Goal: Task Accomplishment & Management: Use online tool/utility

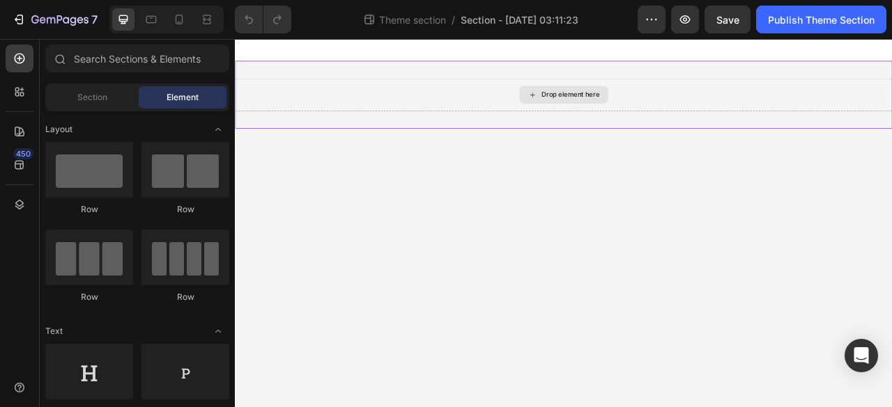
click at [629, 104] on div "Drop element here" at bounding box center [661, 109] width 74 height 11
click at [605, 110] on div "Drop element here" at bounding box center [652, 110] width 113 height 22
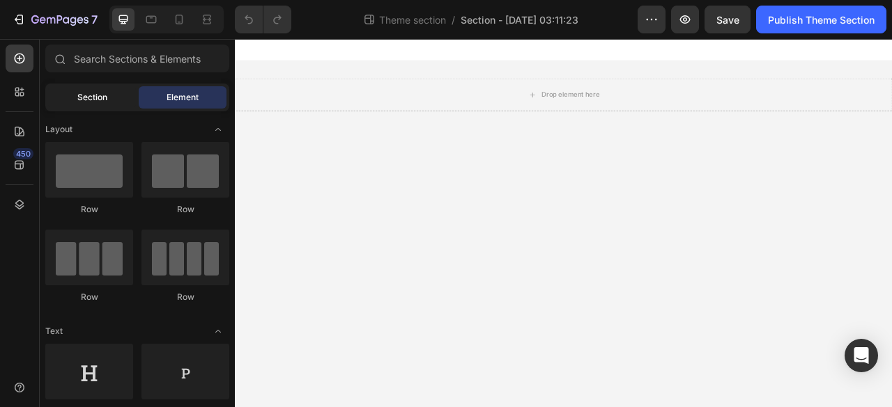
click at [78, 95] on span "Section" at bounding box center [92, 97] width 30 height 13
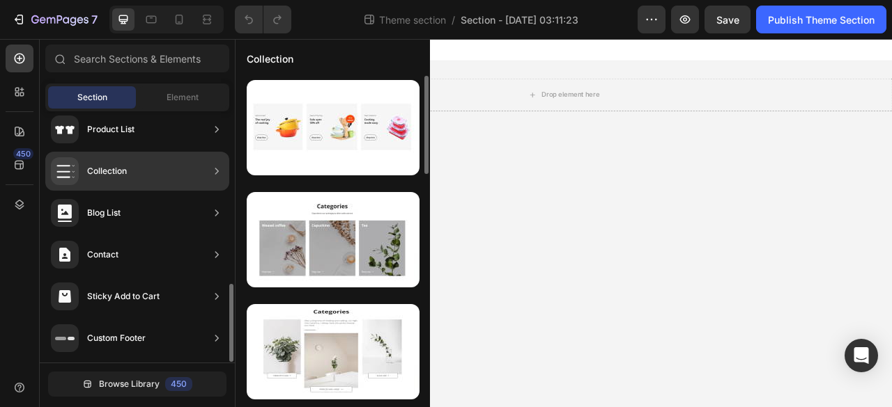
scroll to position [486, 0]
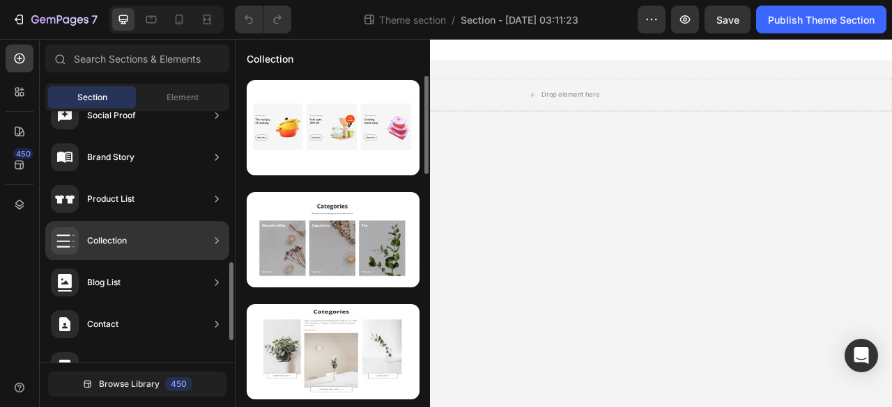
click at [158, 234] on div "Collection" at bounding box center [137, 241] width 184 height 39
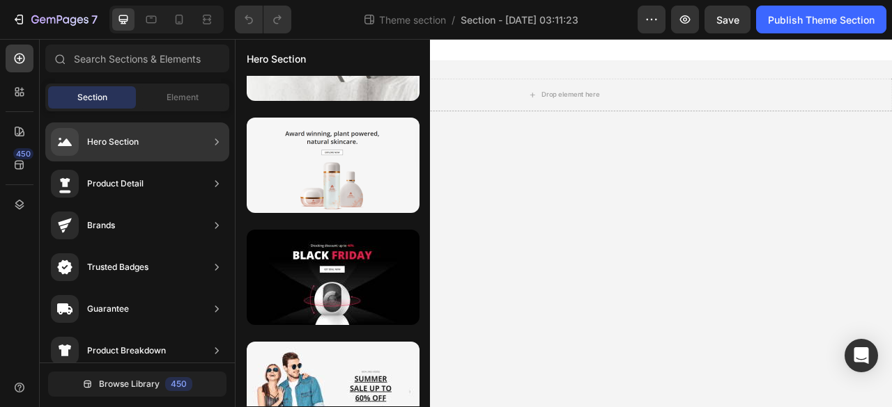
scroll to position [5476, 0]
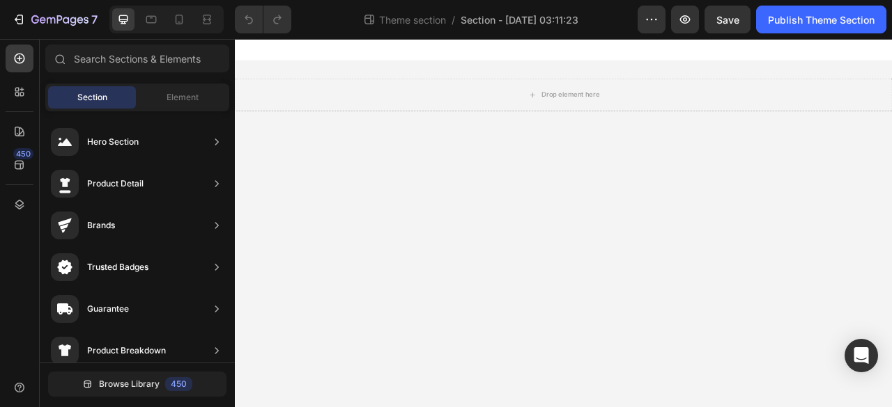
click at [646, 221] on body "Drop element here Root Drag & drop element from sidebar or Explore Library Add …" at bounding box center [653, 273] width 836 height 469
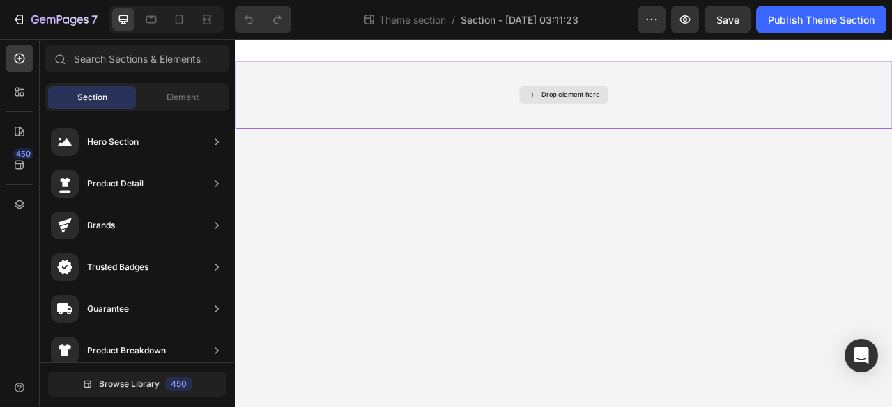
click at [619, 107] on div "Drop element here" at bounding box center [652, 110] width 113 height 22
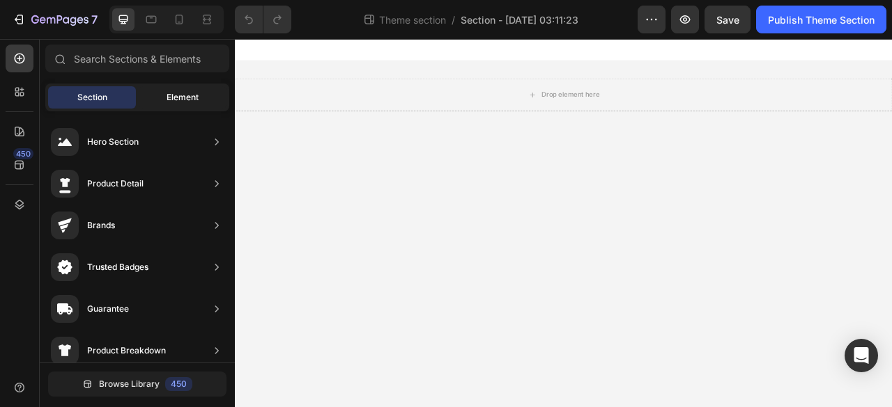
click at [194, 87] on div "Element" at bounding box center [183, 97] width 88 height 22
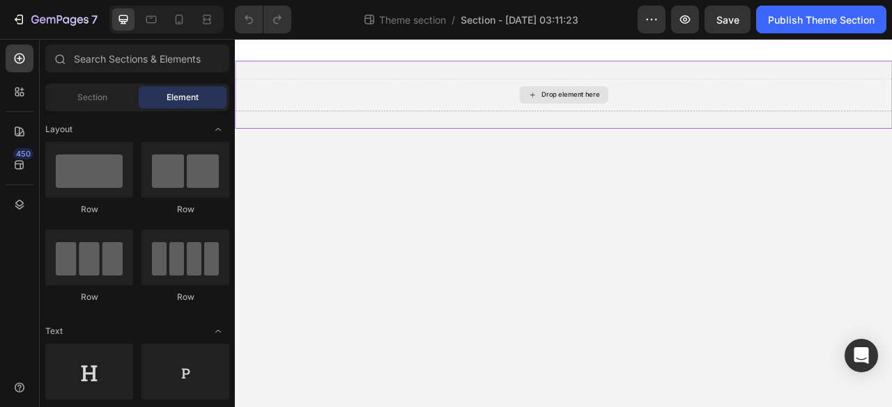
click at [374, 128] on div "Drop element here" at bounding box center [653, 110] width 836 height 42
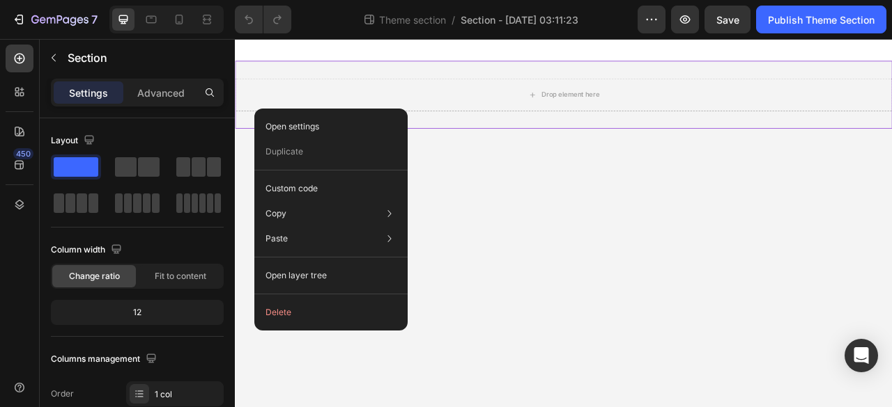
click at [309, 318] on button "Delete" at bounding box center [331, 312] width 142 height 25
click at [650, 318] on body "Drop element here Root Drag & drop element from sidebar or Explore Library Add …" at bounding box center [653, 273] width 836 height 469
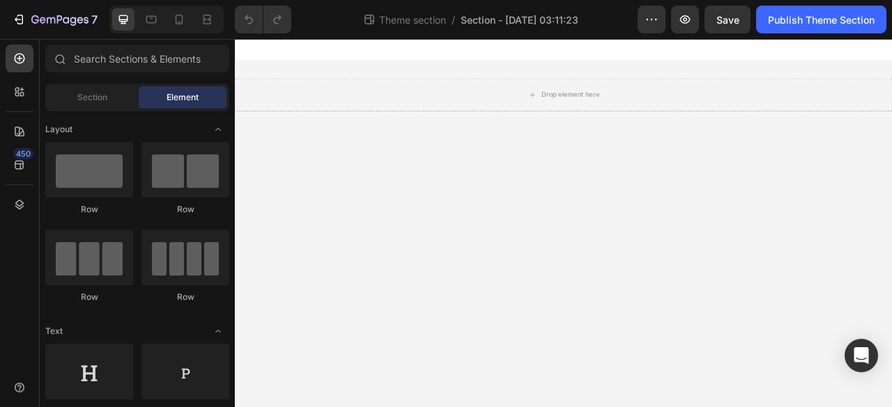
click at [711, 214] on body "Drop element here Root Drag & drop element from sidebar or Explore Library Add …" at bounding box center [653, 273] width 836 height 469
click at [603, 247] on body "Drop element here Root Drag & drop element from sidebar or Explore Library Add …" at bounding box center [653, 273] width 836 height 469
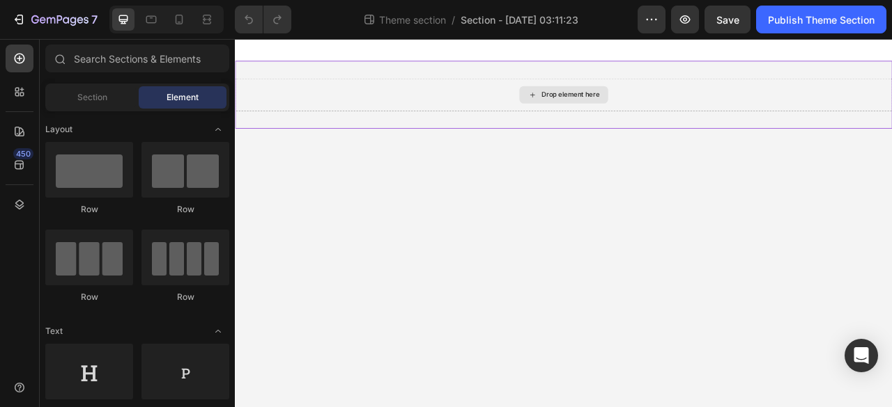
click at [600, 107] on div "Drop element here" at bounding box center [652, 110] width 113 height 22
drag, startPoint x: 665, startPoint y: 88, endPoint x: 655, endPoint y: 105, distance: 20.0
click at [665, 88] on div "Drop element here" at bounding box center [653, 110] width 836 height 86
click at [655, 106] on div "Drop element here" at bounding box center [661, 109] width 74 height 11
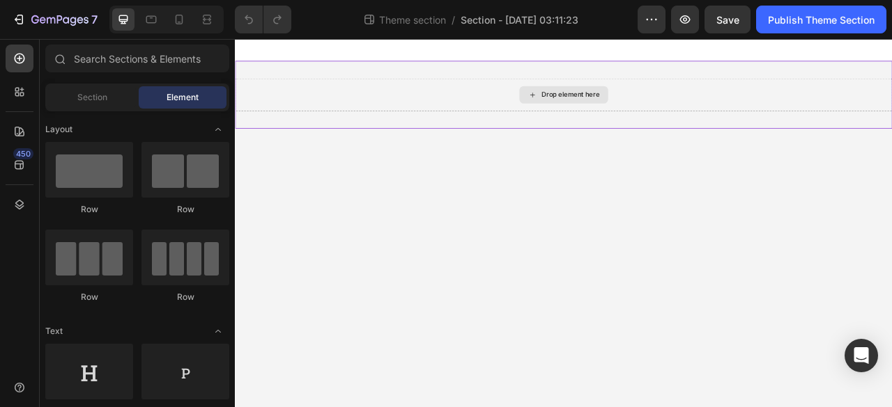
click at [655, 106] on div "Drop element here" at bounding box center [661, 109] width 74 height 11
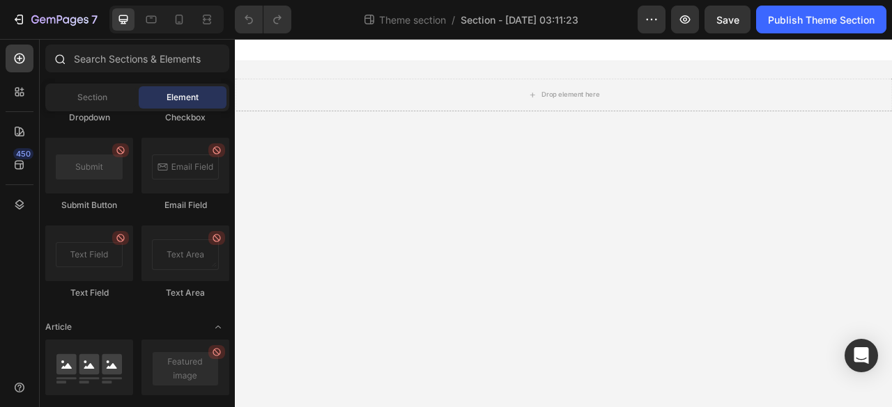
scroll to position [2708, 0]
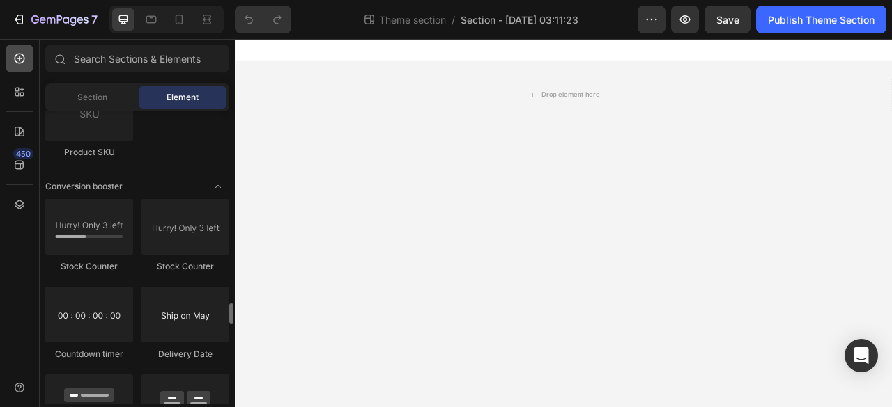
click at [25, 58] on icon at bounding box center [20, 59] width 14 height 14
click at [11, 68] on div at bounding box center [20, 59] width 28 height 28
click at [11, 178] on div "450" at bounding box center [20, 165] width 28 height 28
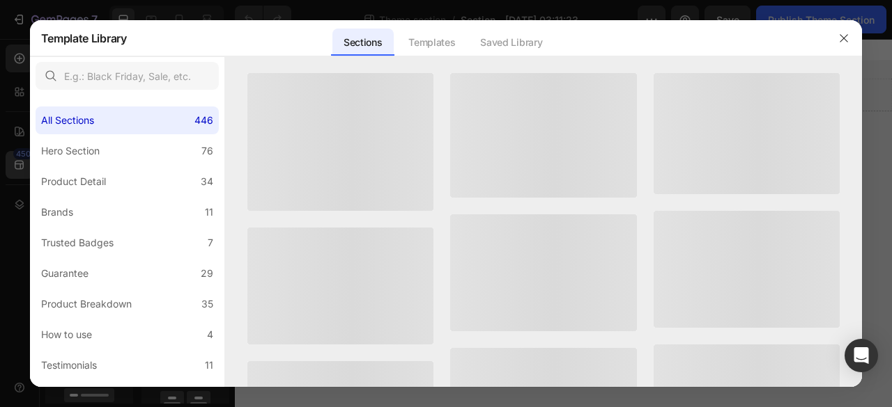
click at [28, 162] on div at bounding box center [446, 203] width 892 height 407
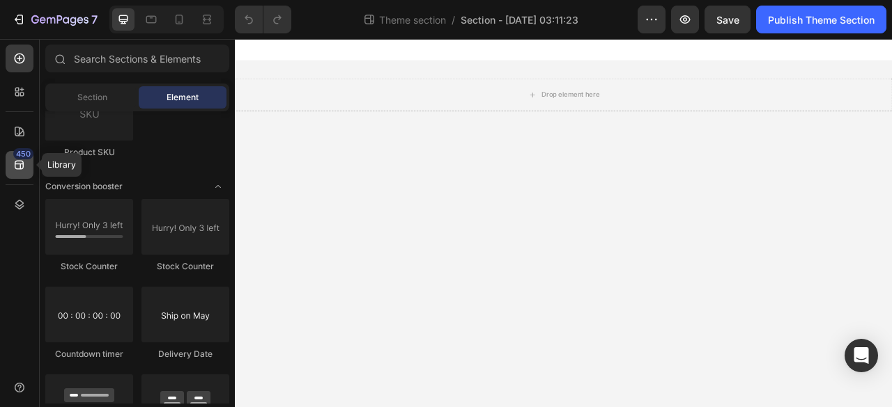
click at [22, 166] on icon at bounding box center [20, 165] width 14 height 14
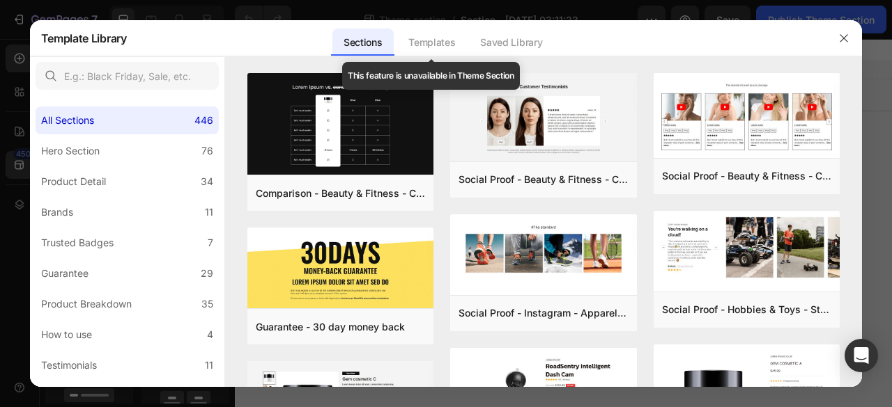
click at [438, 55] on div "Templates" at bounding box center [431, 43] width 69 height 28
click at [449, 47] on div "Templates" at bounding box center [431, 43] width 69 height 28
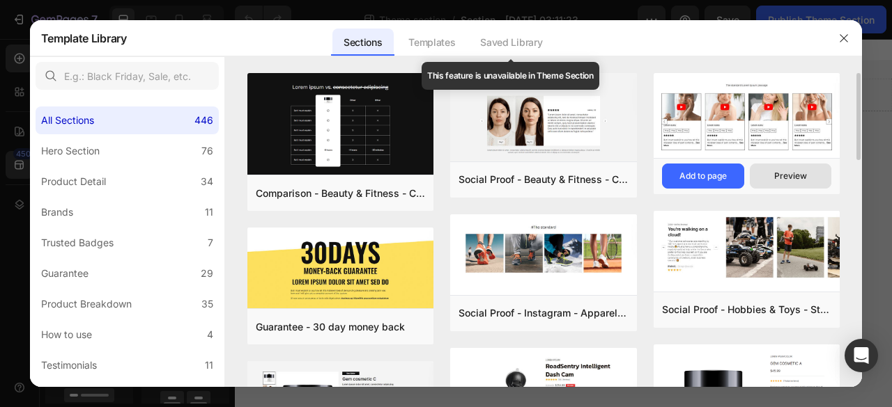
drag, startPoint x: 531, startPoint y: 43, endPoint x: 759, endPoint y: 165, distance: 258.3
click at [531, 44] on div "Saved Library" at bounding box center [511, 43] width 84 height 28
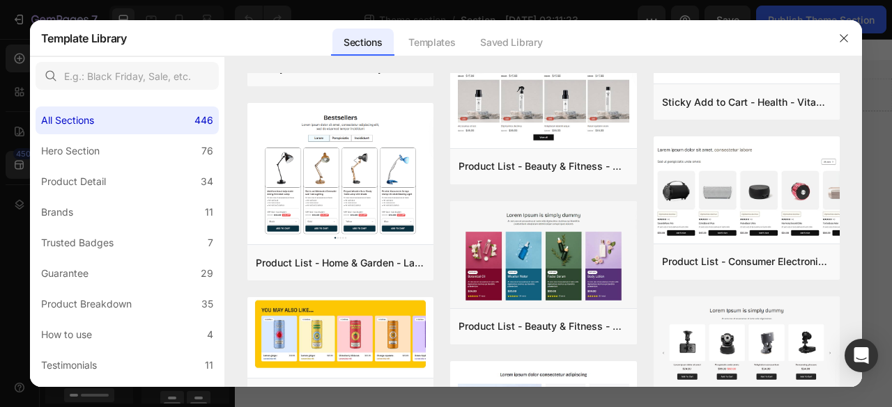
scroll to position [4348, 0]
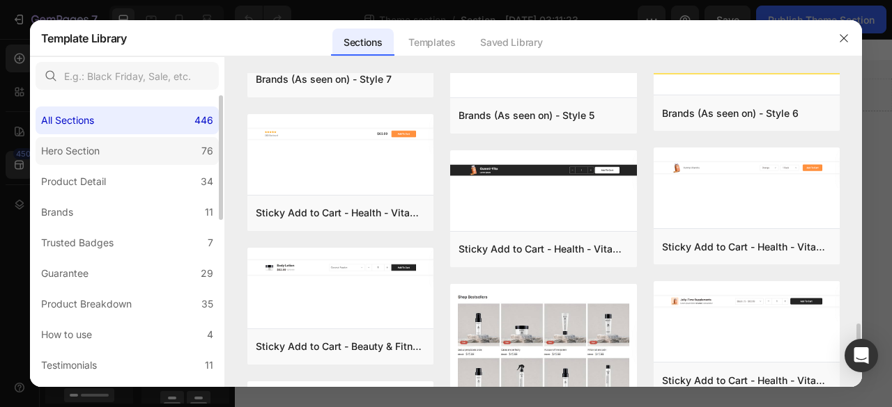
click at [144, 146] on label "Hero Section 76" at bounding box center [127, 151] width 183 height 28
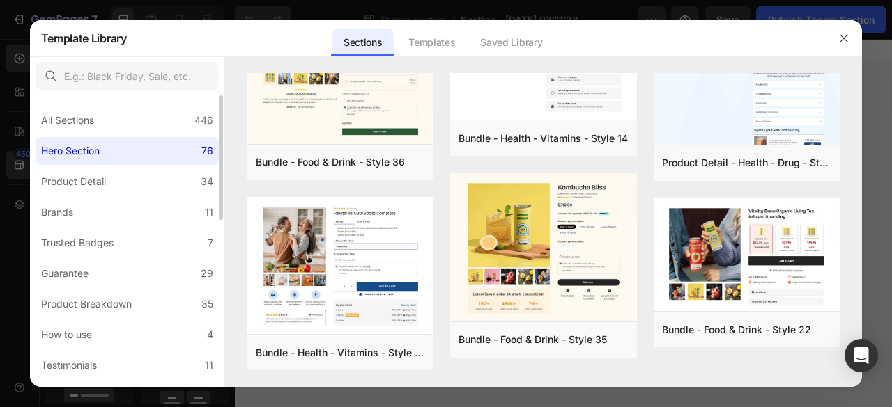
scroll to position [0, 0]
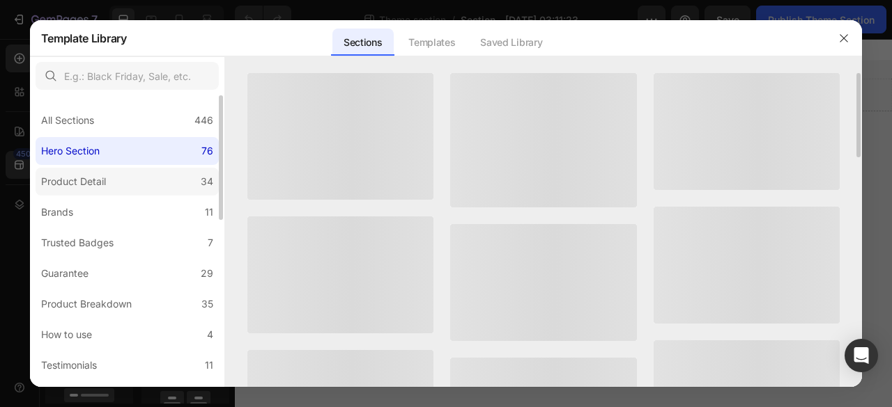
click at [141, 180] on label "Product Detail 34" at bounding box center [127, 182] width 183 height 28
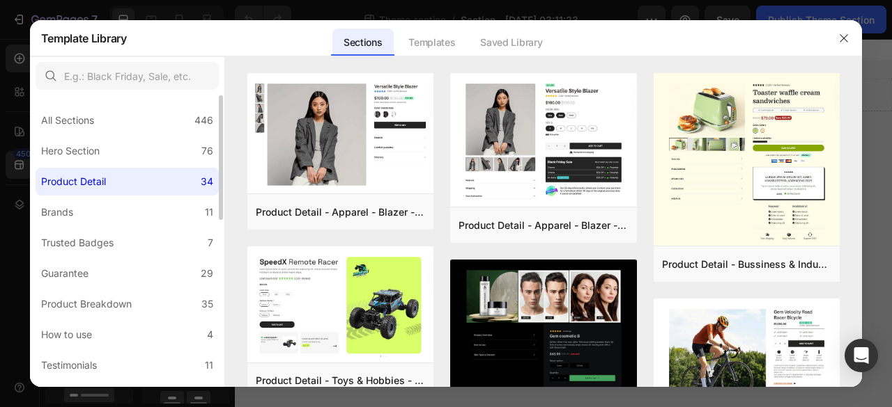
drag, startPoint x: 155, startPoint y: 155, endPoint x: 155, endPoint y: 171, distance: 15.3
click at [155, 155] on label "Hero Section 76" at bounding box center [127, 151] width 183 height 28
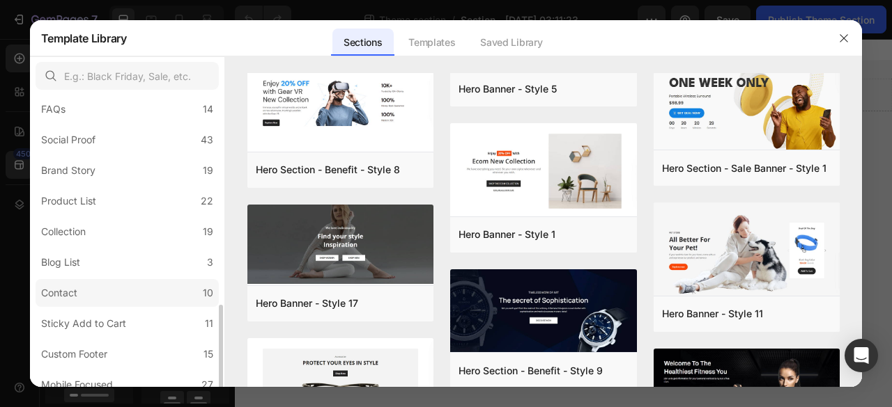
scroll to position [391, 0]
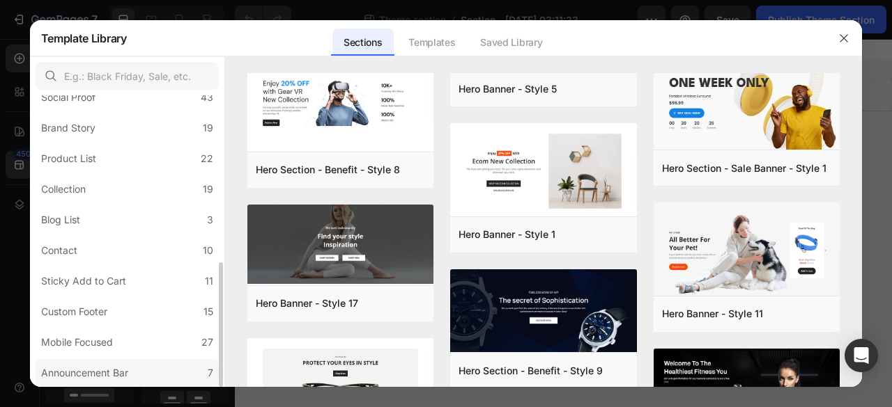
click at [131, 366] on div "Announcement Bar" at bounding box center [87, 373] width 93 height 17
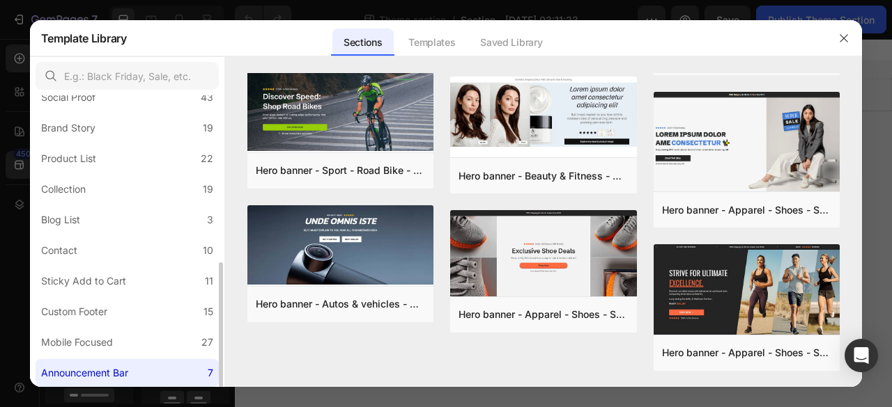
scroll to position [0, 0]
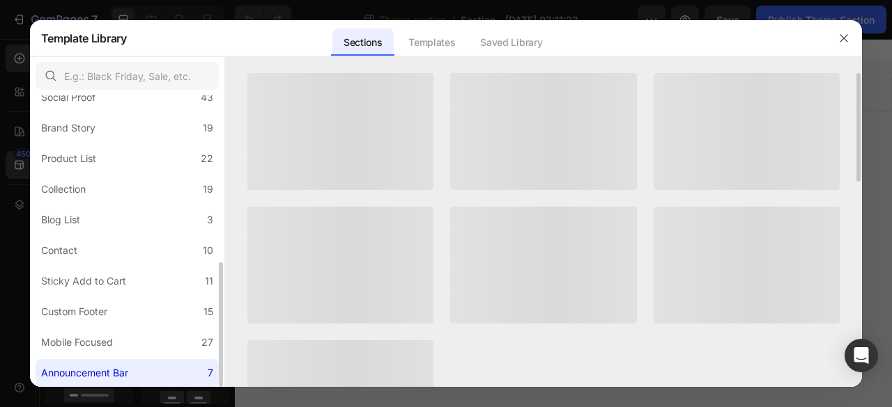
click at [137, 373] on label "Announcement Bar 7" at bounding box center [127, 373] width 183 height 28
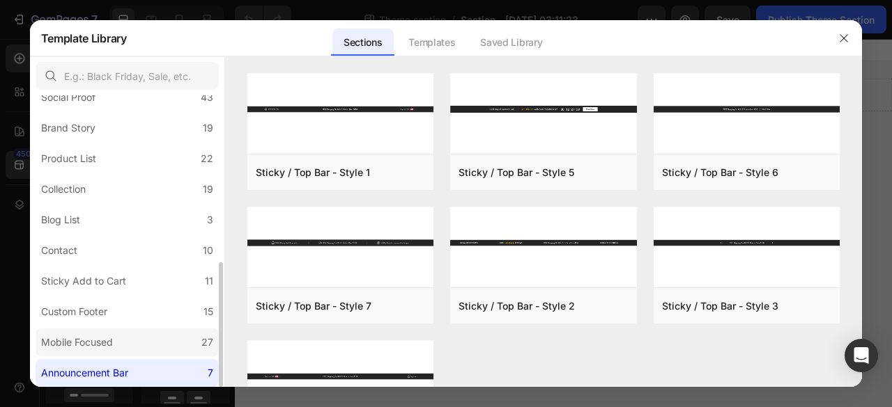
click at [138, 349] on label "Mobile Focused 27" at bounding box center [127, 343] width 183 height 28
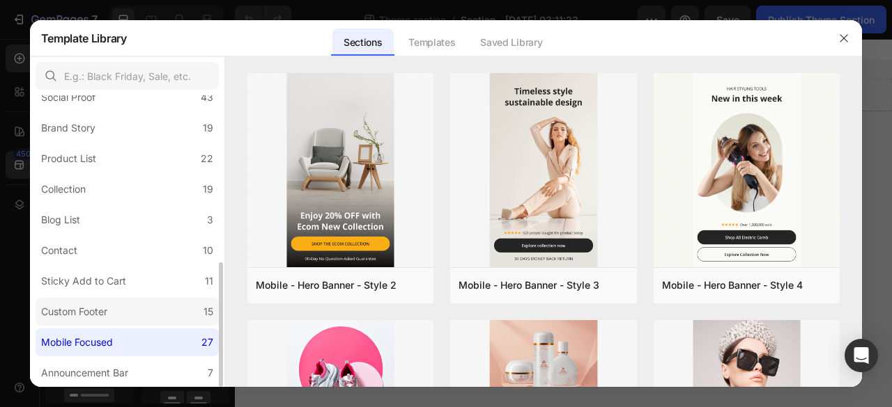
click at [118, 325] on label "Custom Footer 15" at bounding box center [127, 312] width 183 height 28
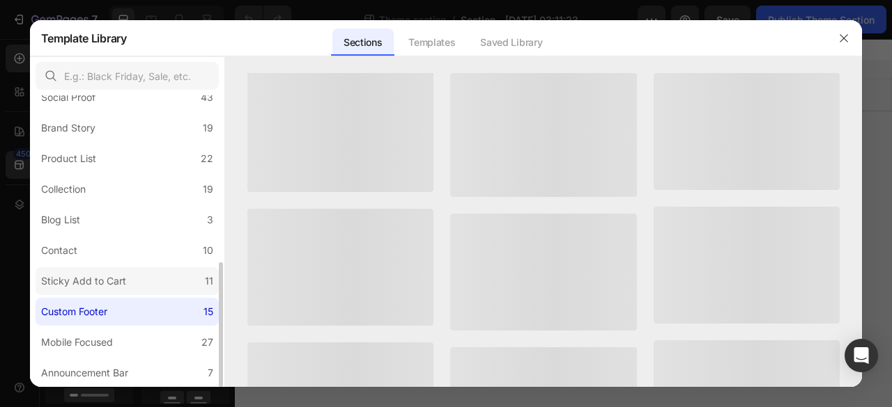
click at [118, 286] on div "Sticky Add to Cart" at bounding box center [83, 281] width 85 height 17
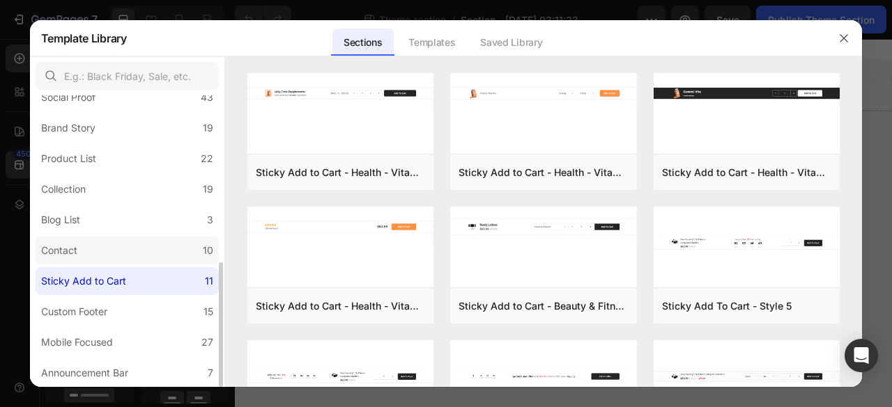
click at [111, 249] on label "Contact 10" at bounding box center [127, 251] width 183 height 28
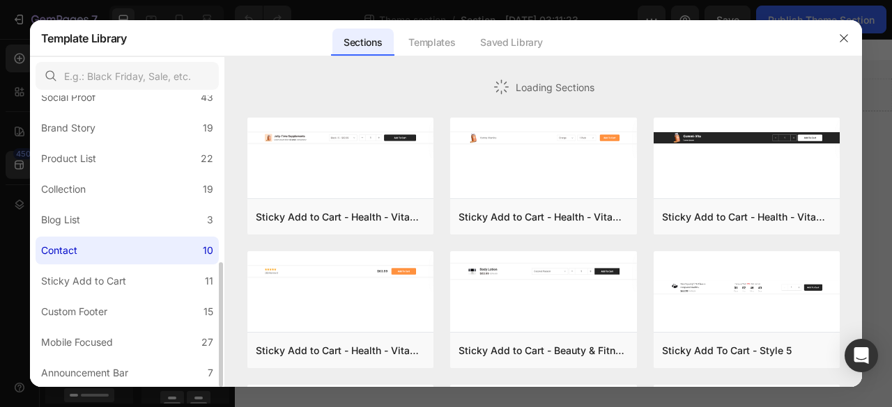
click at [113, 238] on label "Contact 10" at bounding box center [127, 251] width 183 height 28
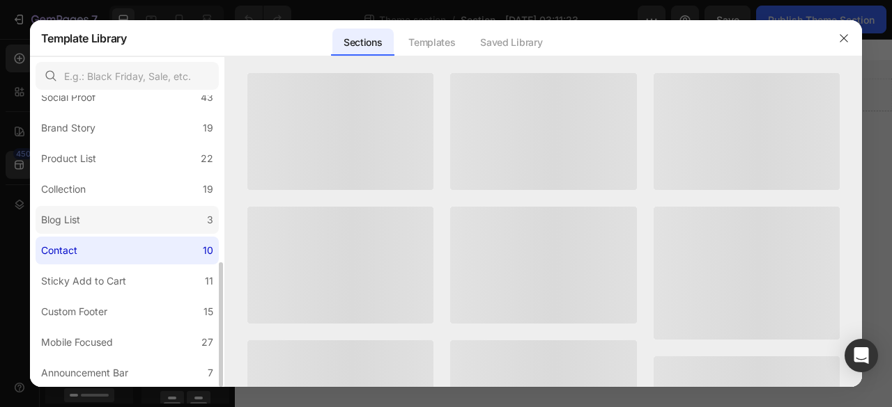
click at [113, 222] on label "Blog List 3" at bounding box center [127, 220] width 183 height 28
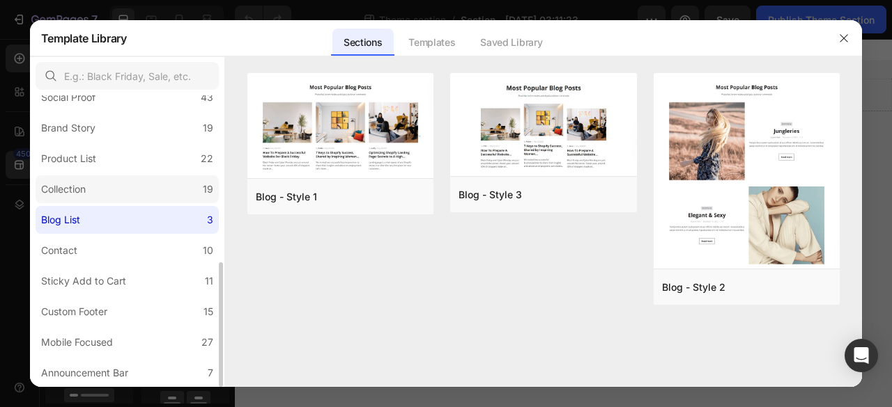
click at [121, 185] on label "Collection 19" at bounding box center [127, 190] width 183 height 28
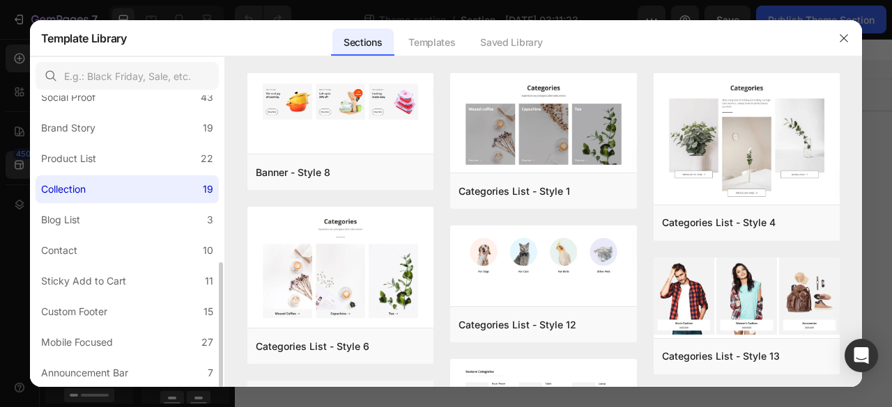
scroll to position [251, 0]
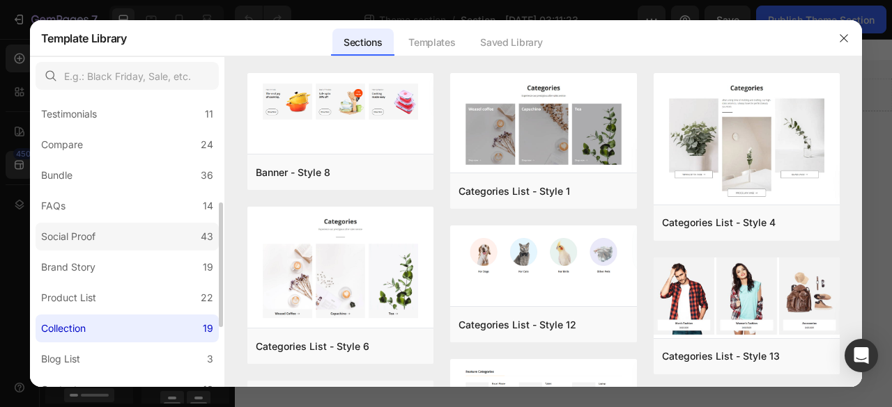
click at [121, 246] on label "Social Proof 43" at bounding box center [127, 237] width 183 height 28
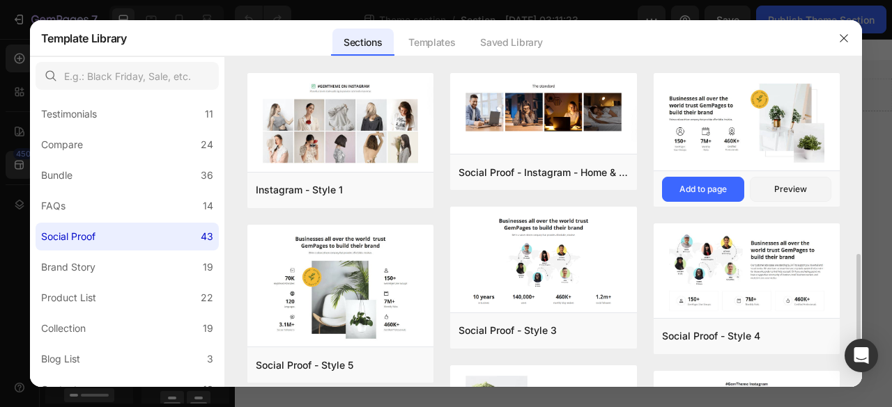
scroll to position [209, 0]
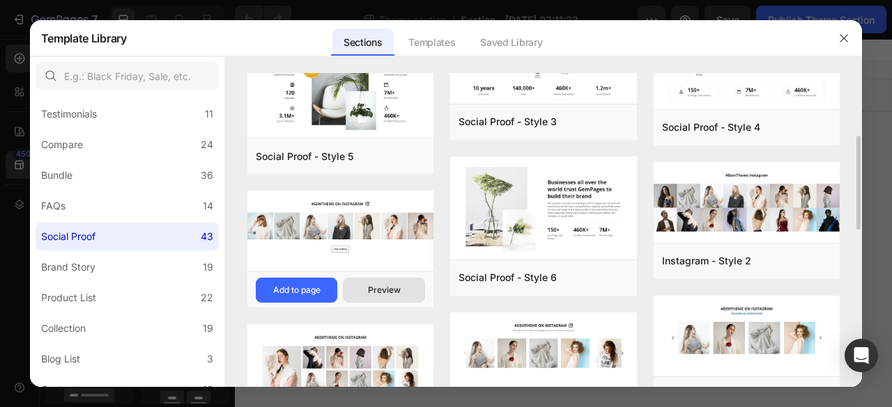
drag, startPoint x: 376, startPoint y: 309, endPoint x: 377, endPoint y: 291, distance: 18.1
click at [376, 304] on div "Instagram - Style 1 Add to page Preview Social Proof - Style 5 Add to page Prev…" at bounding box center [340, 303] width 187 height 878
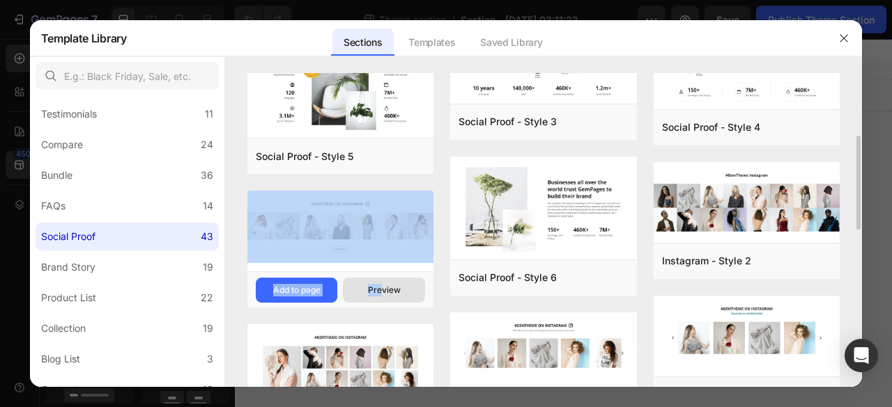
click at [377, 291] on div "Preview" at bounding box center [384, 290] width 33 height 13
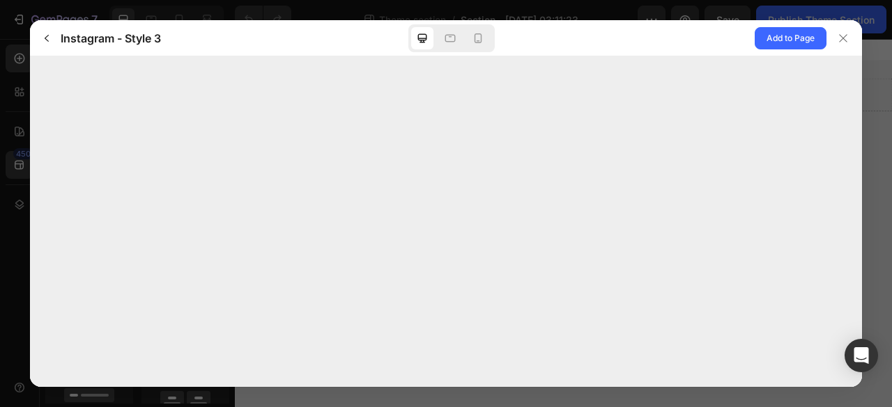
drag, startPoint x: 847, startPoint y: 42, endPoint x: 883, endPoint y: 178, distance: 139.9
click at [850, 43] on div at bounding box center [843, 38] width 22 height 22
